Goal: Task Accomplishment & Management: Complete application form

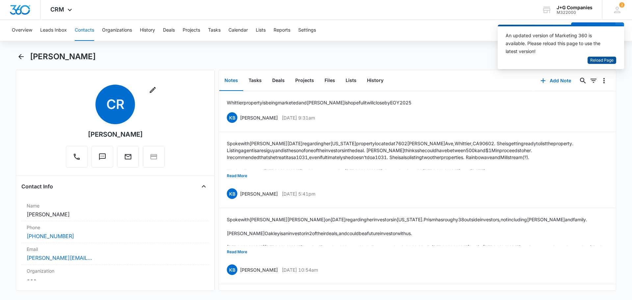
click at [599, 60] on span "Reload Page" at bounding box center [601, 60] width 23 height 6
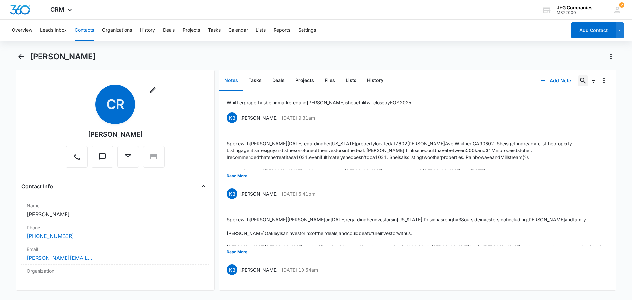
click at [579, 79] on icon "Search..." at bounding box center [583, 81] width 8 height 8
click at [88, 25] on button "Contacts" at bounding box center [84, 30] width 19 height 21
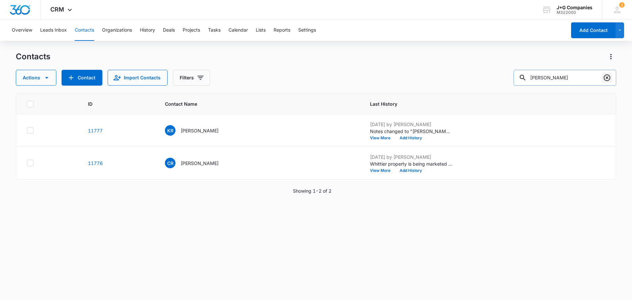
click at [606, 77] on icon "Clear" at bounding box center [606, 77] width 7 height 7
click at [582, 75] on input "text" at bounding box center [564, 78] width 103 height 16
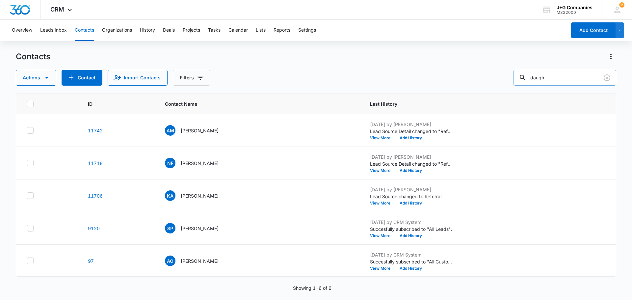
click at [559, 80] on input "daugh" at bounding box center [564, 78] width 103 height 16
type input "d"
type input "m"
type input "daugherty"
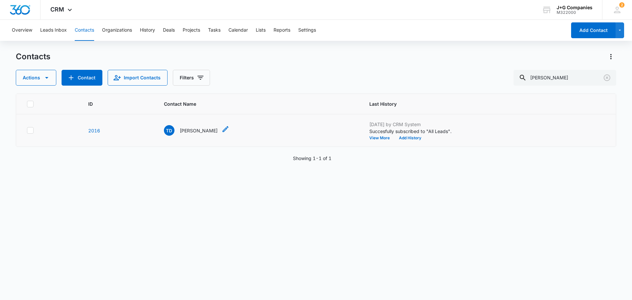
click at [198, 128] on p "Trent Dougherty" at bounding box center [199, 130] width 38 height 7
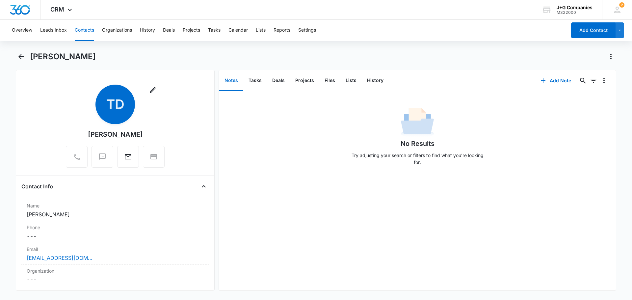
click at [88, 29] on button "Contacts" at bounding box center [84, 30] width 19 height 21
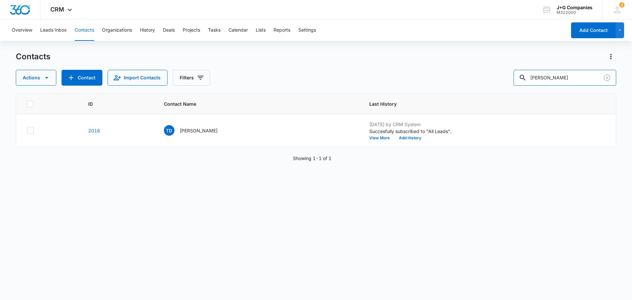
drag, startPoint x: 565, startPoint y: 78, endPoint x: 511, endPoint y: 76, distance: 54.0
click at [512, 76] on div "Actions Contact Import Contacts Filters daugherty" at bounding box center [316, 78] width 600 height 16
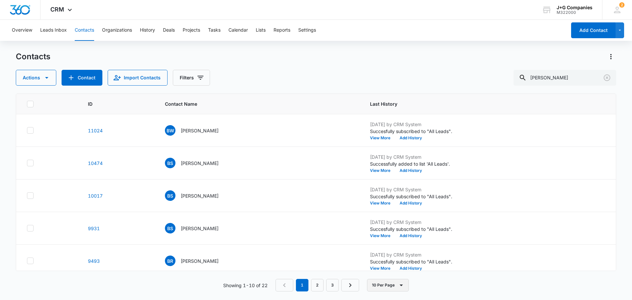
click at [400, 289] on button "10 Per Page" at bounding box center [388, 285] width 42 height 13
click at [384, 266] on div "50 Per Page" at bounding box center [388, 265] width 27 height 5
drag, startPoint x: 529, startPoint y: 86, endPoint x: 500, endPoint y: 78, distance: 30.0
click at [504, 81] on div "Actions Contact Import Contacts Filters brett" at bounding box center [316, 78] width 600 height 16
type input "sullivan"
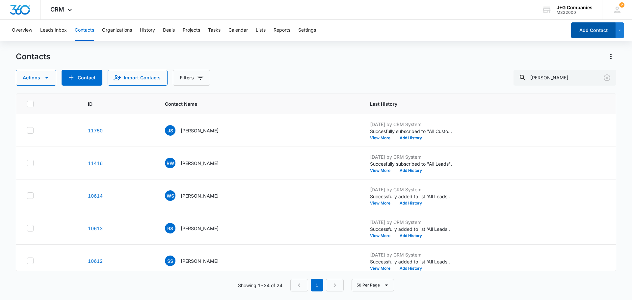
click at [588, 29] on button "Add Contact" at bounding box center [593, 30] width 44 height 16
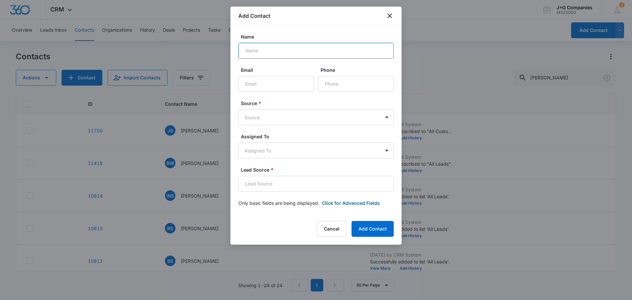
click at [281, 52] on input "Name" at bounding box center [315, 51] width 155 height 16
type input "Brett Sullivan"
type input "V"
paste input ""brett.sullivan1@nm.com" <brett.sullivan1@nm.com>"
type input "brett.sullivan1@nm.com"
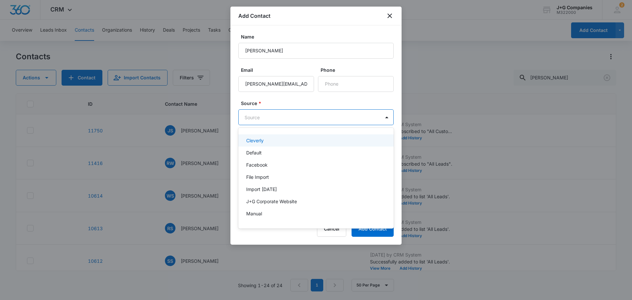
click at [278, 112] on body "CRM Apps Reputation Forms CRM Email Social Content Intelligence Files Brand Set…" at bounding box center [316, 150] width 632 height 300
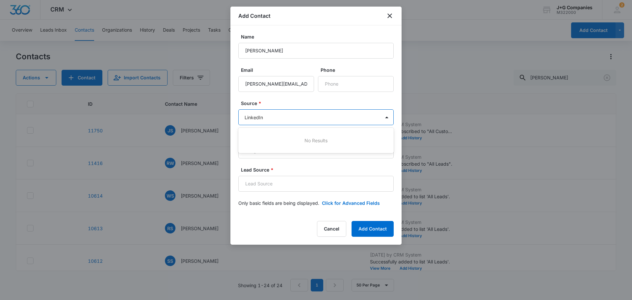
type input "LinkedIn"
click at [278, 112] on body "CRM Apps Reputation Forms CRM Email Social Content Intelligence Files Brand Set…" at bounding box center [316, 150] width 632 height 300
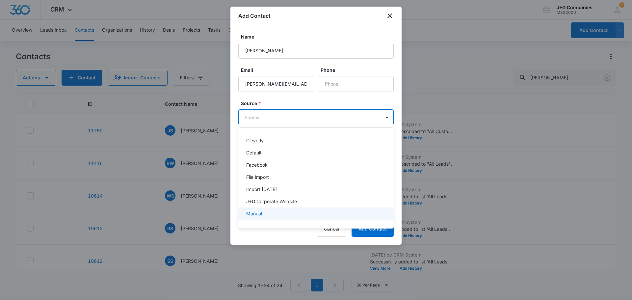
click at [258, 211] on p "Manual" at bounding box center [254, 213] width 16 height 7
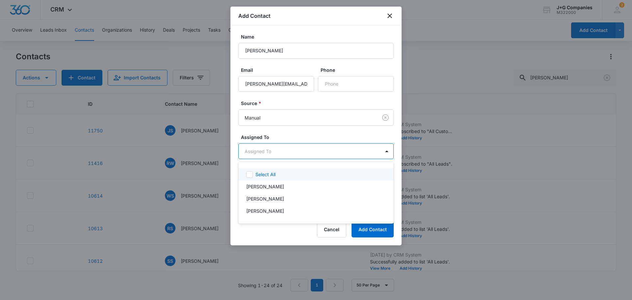
click at [273, 151] on body "CRM Apps Reputation Forms CRM Email Social Content Intelligence Files Brand Set…" at bounding box center [316, 150] width 632 height 300
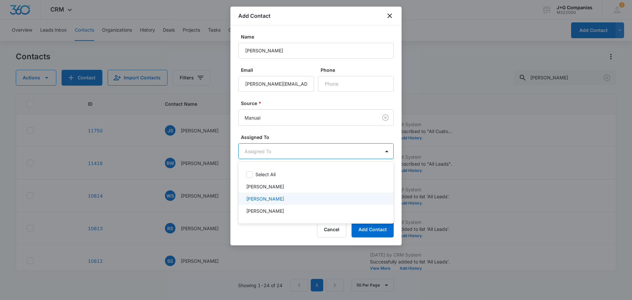
click at [265, 201] on p "[PERSON_NAME]" at bounding box center [265, 198] width 38 height 7
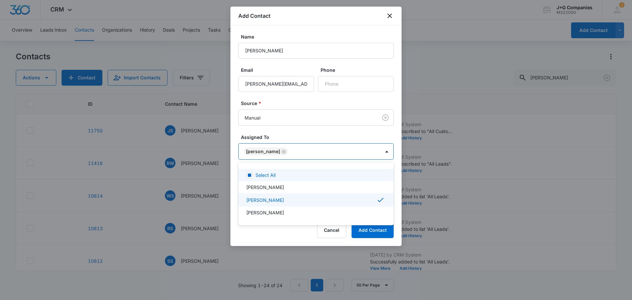
click at [315, 132] on div at bounding box center [316, 150] width 632 height 300
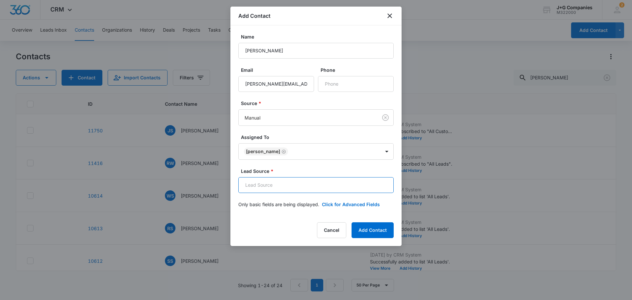
click at [273, 183] on input "Lead Source *" at bounding box center [315, 185] width 155 height 16
type input "LinkedIn"
click at [372, 226] on button "Add Contact" at bounding box center [372, 230] width 42 height 16
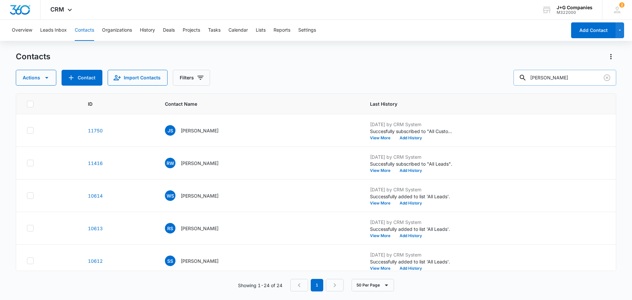
click at [567, 80] on input "sullivan" at bounding box center [564, 78] width 103 height 16
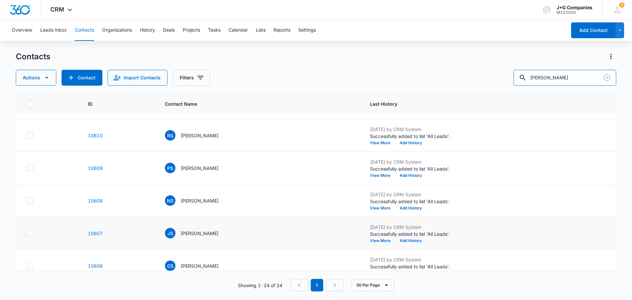
scroll to position [230, 0]
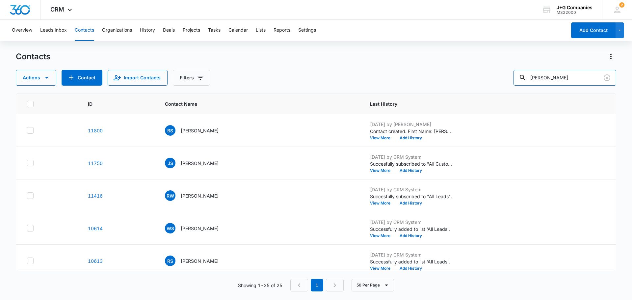
drag, startPoint x: 566, startPoint y: 78, endPoint x: 511, endPoint y: 80, distance: 55.3
click at [511, 80] on div "Actions Contact Import Contacts Filters sullivan" at bounding box center [316, 78] width 600 height 16
type input "brett sullivan"
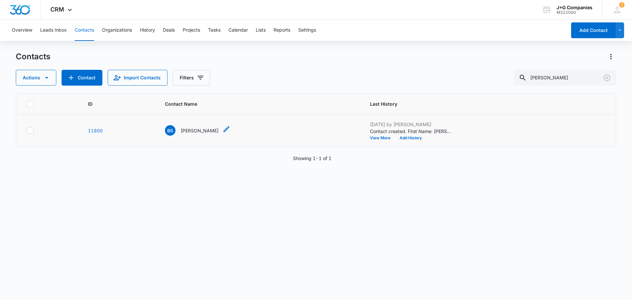
click at [197, 131] on p "Brett Sullivan" at bounding box center [200, 130] width 38 height 7
